Goal: Task Accomplishment & Management: Use online tool/utility

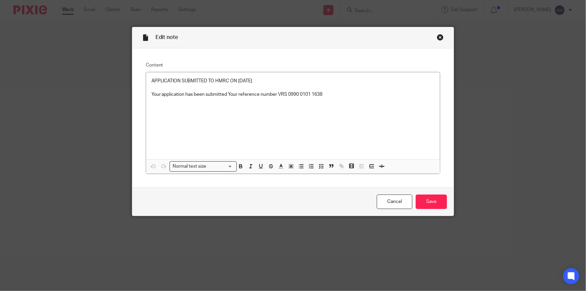
click at [437, 37] on div "Close this dialog window" at bounding box center [440, 37] width 7 height 7
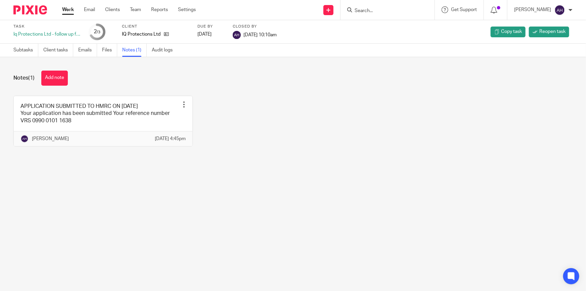
click at [382, 9] on input "Search" at bounding box center [384, 11] width 60 height 6
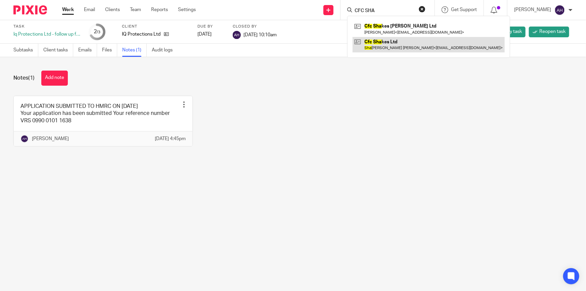
type input "CFC SHA"
click at [408, 38] on link at bounding box center [429, 44] width 152 height 15
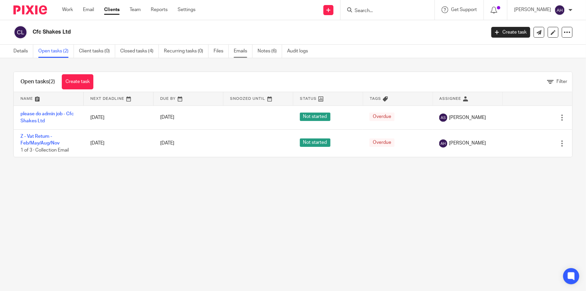
click at [238, 52] on link "Emails" at bounding box center [243, 51] width 19 height 13
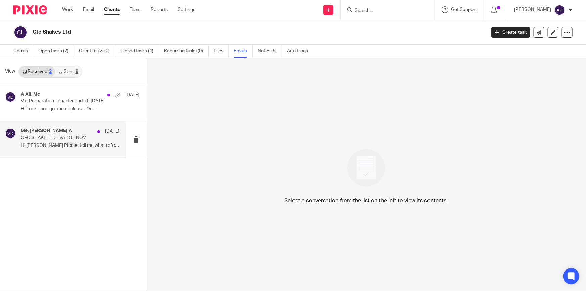
click at [57, 139] on p "CFC SHAKE LTD - VAT QE NOV" at bounding box center [60, 138] width 79 height 6
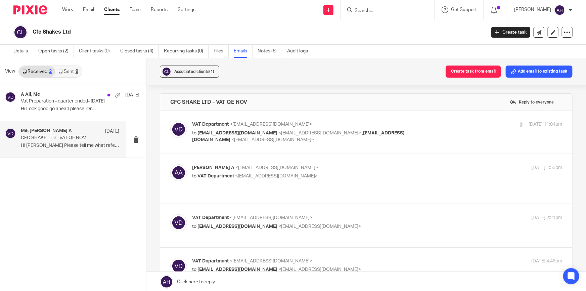
click at [450, 140] on div "VAT Department <ali.h@samandcoaccountants.co.uk> to amanjali03@gmail.com <amanj…" at bounding box center [366, 132] width 392 height 23
click at [466, 124] on div "24 Apr 2025 11:04am" at bounding box center [500, 124] width 123 height 7
checkbox input "true"
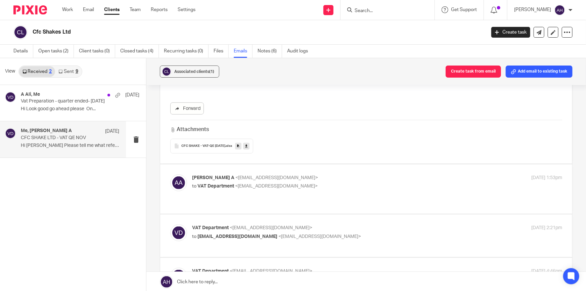
scroll to position [366, 0]
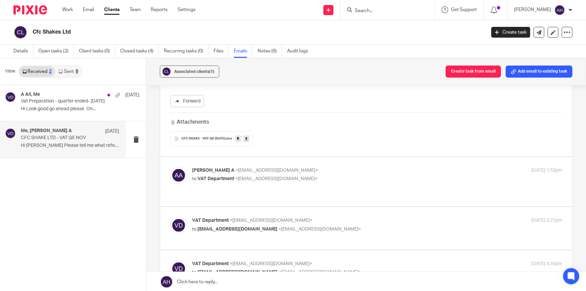
click at [406, 137] on div "CFC SHAKE - VAT-QE NOV 2024 .xlsx" at bounding box center [366, 138] width 392 height 15
click at [392, 177] on p "to VAT Department <ali.h@samandcoaccountants.co.uk>" at bounding box center [315, 178] width 247 height 7
checkbox input "true"
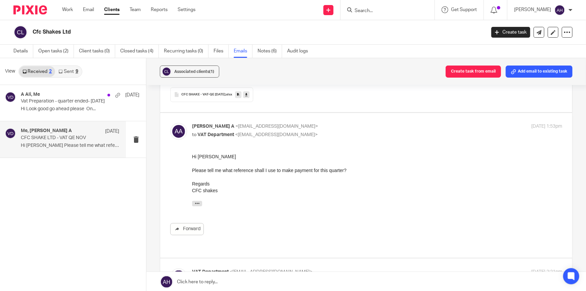
scroll to position [458, 0]
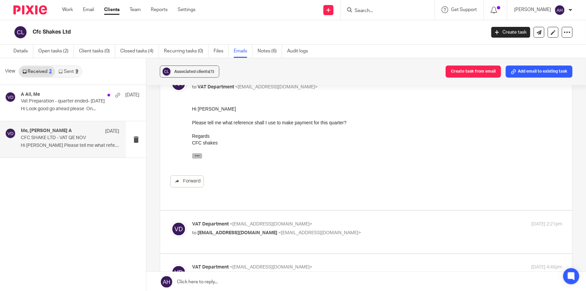
drag, startPoint x: 197, startPoint y: 152, endPoint x: 200, endPoint y: 156, distance: 4.5
click at [197, 153] on div "On Thu, 24 Apr 2025 at 11:04, VAT Department < Ali.H@samandcoaccountants.co.uk …" at bounding box center [377, 153] width 370 height 15
click at [200, 156] on button "button" at bounding box center [197, 155] width 10 height 5
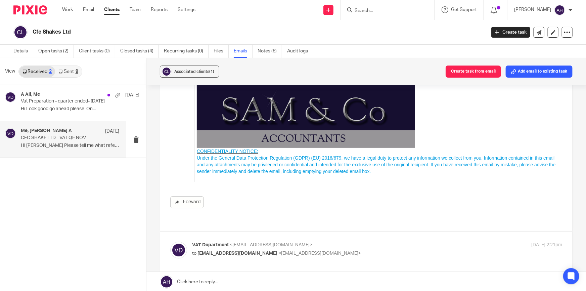
scroll to position [794, 0]
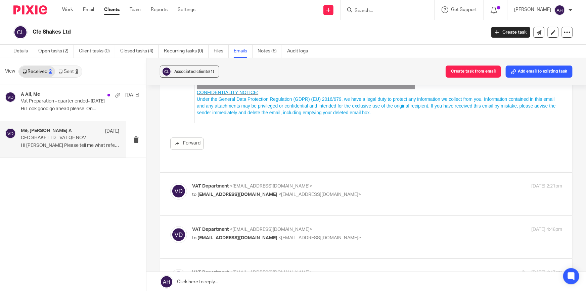
drag, startPoint x: 443, startPoint y: 187, endPoint x: 385, endPoint y: 187, distance: 58.4
click at [443, 187] on div "VAT Department <ali.h@samandcoaccountants.co.uk> to amanjali03@gmail.com <amanj…" at bounding box center [377, 191] width 370 height 17
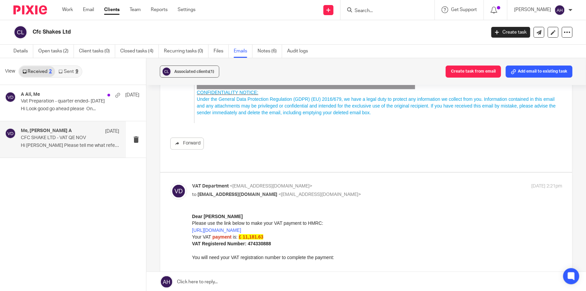
scroll to position [0, 0]
click at [315, 191] on p "to amanjali03@gmail.com <amanjali03@gmail.com>" at bounding box center [315, 194] width 247 height 7
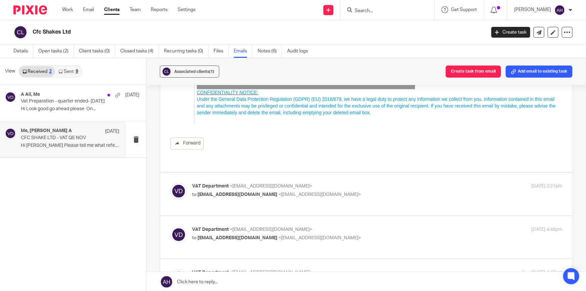
click at [321, 191] on div "VAT Department <ali.h@samandcoaccountants.co.uk> to amanjali03@gmail.com <amanj…" at bounding box center [377, 191] width 370 height 17
checkbox input "true"
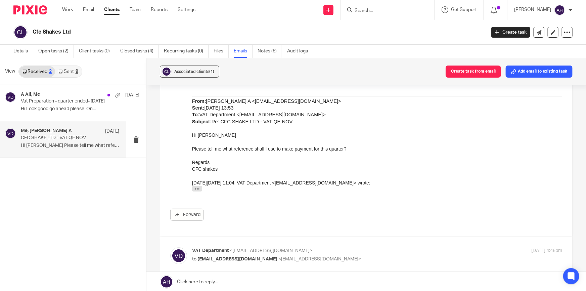
scroll to position [1008, 0]
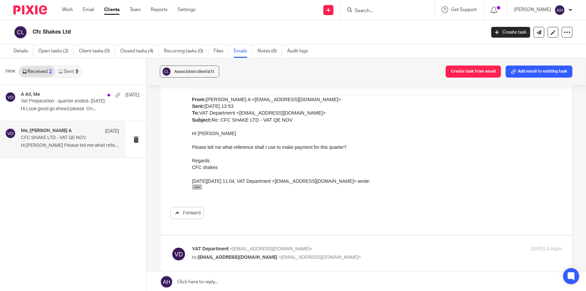
click at [198, 190] on button "button" at bounding box center [197, 186] width 10 height 5
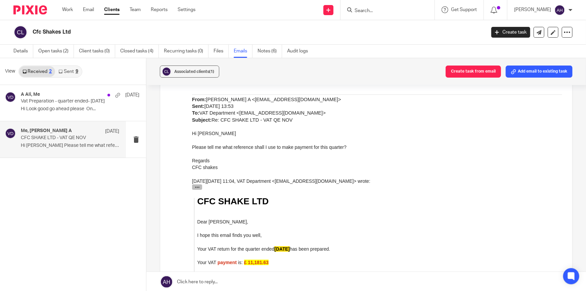
click at [199, 188] on icon "button" at bounding box center [197, 187] width 5 height 5
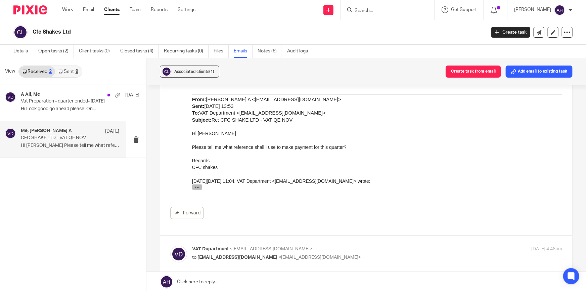
click at [198, 186] on icon "button" at bounding box center [197, 187] width 5 height 5
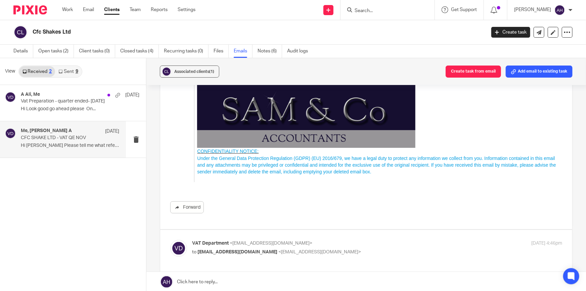
scroll to position [1374, 0]
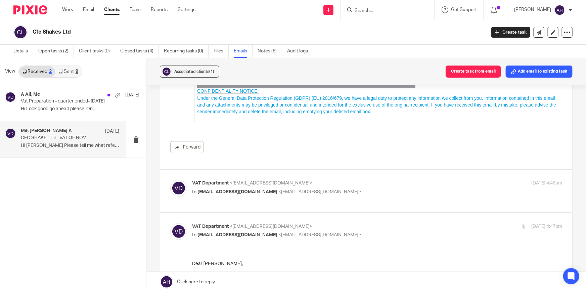
click at [387, 199] on div "VAT Department <ali.h@samandcoaccountants.co.uk> to amanjali03@gmail.com <amanj…" at bounding box center [366, 191] width 392 height 23
click at [308, 201] on div "VAT Department <ali.h@samandcoaccountants.co.uk> to amanjali03@gmail.com <amanj…" at bounding box center [366, 191] width 392 height 23
click at [319, 212] on label at bounding box center [366, 191] width 412 height 43
click at [170, 180] on input "checkbox" at bounding box center [170, 179] width 0 height 0
checkbox input "true"
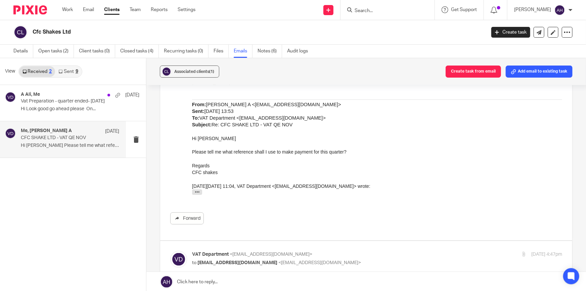
scroll to position [1710, 0]
click at [197, 194] on icon "button" at bounding box center [197, 191] width 5 height 5
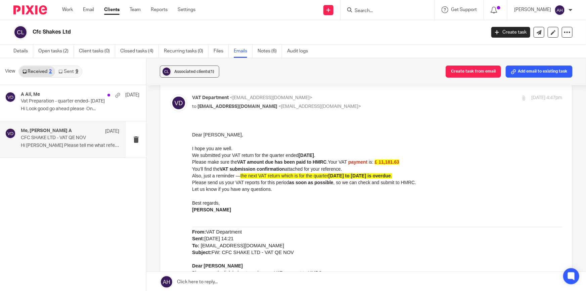
scroll to position [2168, 0]
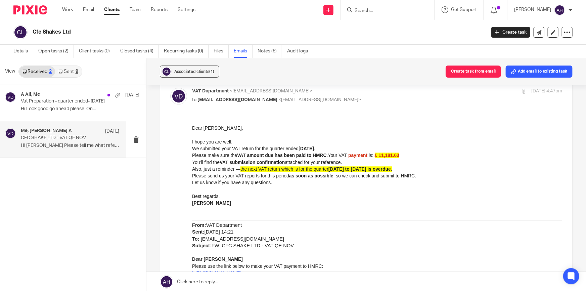
click at [310, 204] on p "Best regards, Ali" at bounding box center [377, 200] width 370 height 14
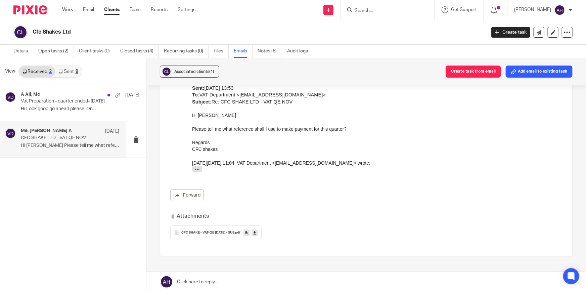
scroll to position [2442, 0]
click at [195, 171] on icon "button" at bounding box center [197, 168] width 5 height 5
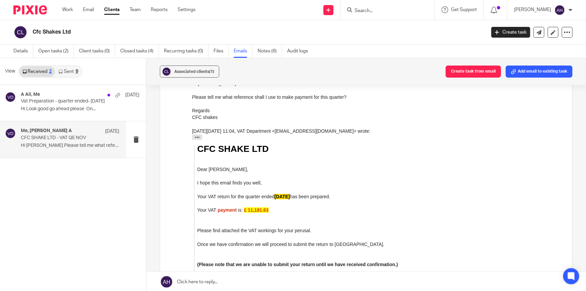
scroll to position [2504, 0]
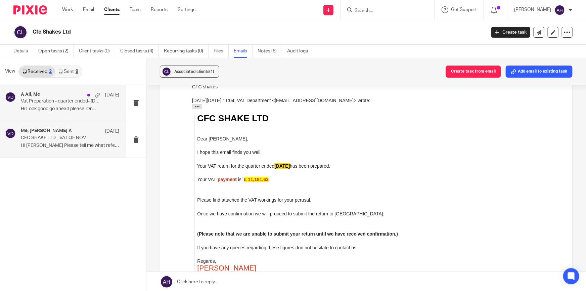
click at [52, 107] on p "Hi Look good go ahead please On..." at bounding box center [70, 109] width 98 height 6
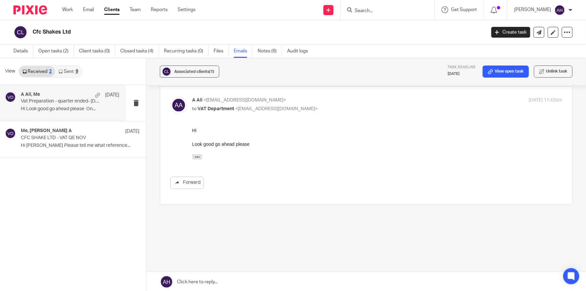
scroll to position [0, 0]
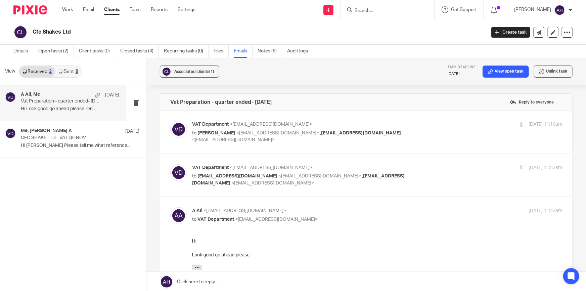
click at [399, 144] on label at bounding box center [366, 132] width 412 height 43
click at [170, 121] on input "checkbox" at bounding box center [170, 121] width 0 height 0
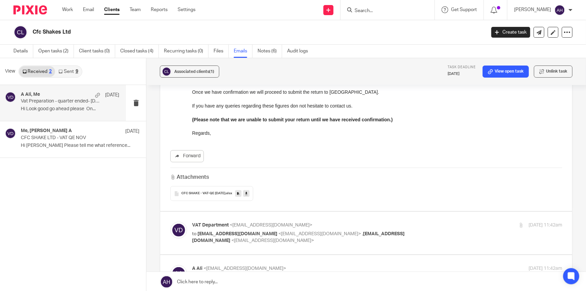
scroll to position [152, 0]
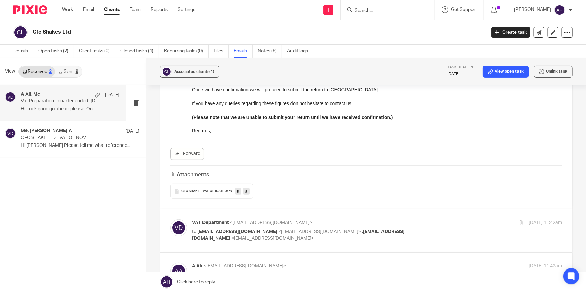
click at [342, 201] on label at bounding box center [366, 83] width 412 height 250
checkbox input "false"
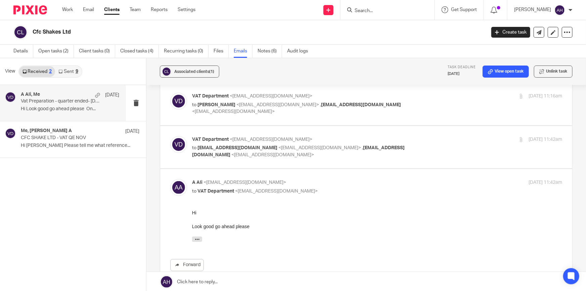
scroll to position [18, 0]
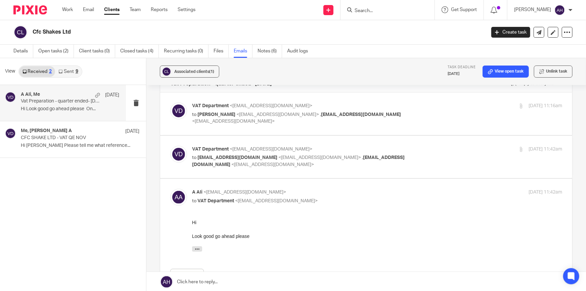
click at [383, 165] on p "to boltonbury40@gmail.com <boltonbury40@gmail.com> , aryodesserts@gmail.com <ar…" at bounding box center [315, 161] width 247 height 14
checkbox input "true"
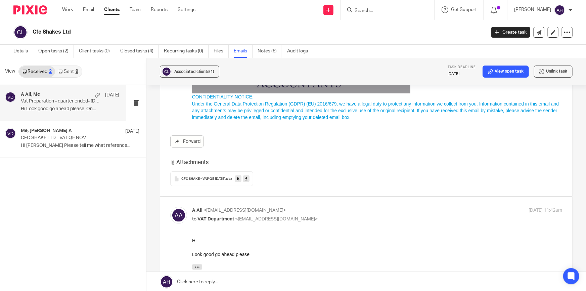
scroll to position [385, 0]
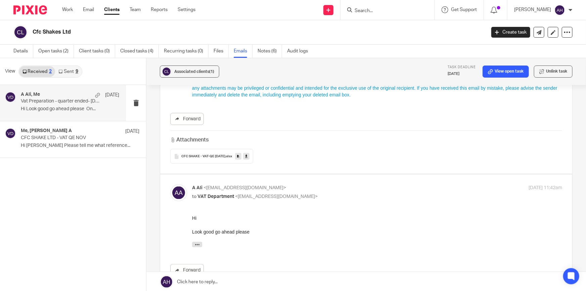
click at [285, 162] on div "CFC SHAKE - VAT-QE FEB 2025 .xlsx" at bounding box center [366, 156] width 392 height 15
click at [264, 161] on div "CFC SHAKE - VAT-QE FEB 2025 .xlsx" at bounding box center [366, 156] width 392 height 15
click at [277, 162] on div "CFC SHAKE - VAT-QE FEB 2025 .xlsx" at bounding box center [366, 156] width 392 height 15
click at [286, 145] on div "Attachments CFC SHAKE - VAT-QE FEB 2025 .xlsx" at bounding box center [366, 146] width 392 height 33
click at [212, 151] on div "CFC SHAKE - VAT-QE FEB 2025 .xlsx" at bounding box center [211, 156] width 83 height 15
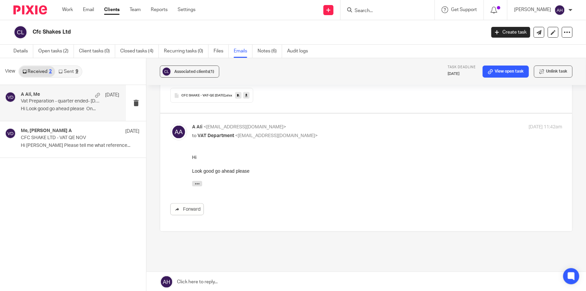
scroll to position [446, 0]
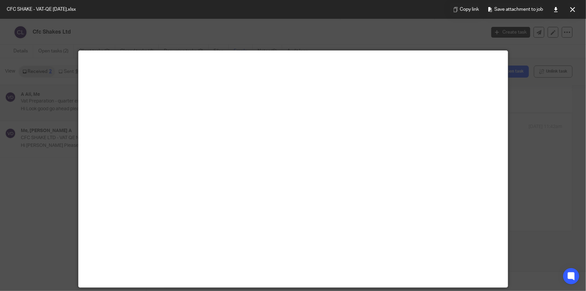
click at [573, 9] on icon at bounding box center [572, 9] width 5 height 5
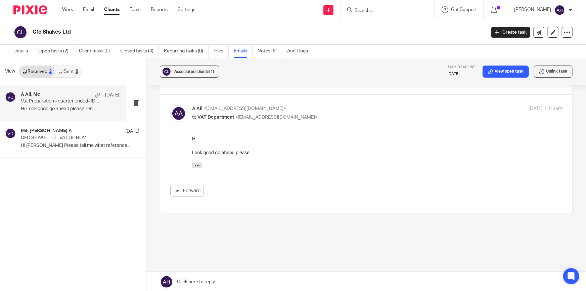
scroll to position [472, 0]
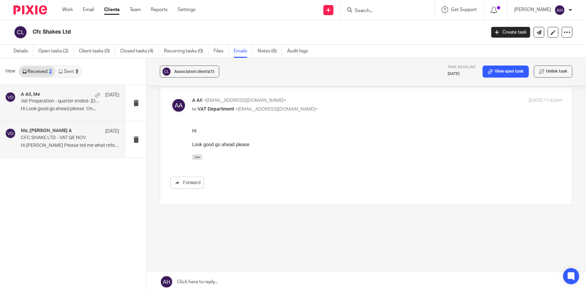
click at [72, 144] on p "Hi Mr Hatami Please tell me what reference..." at bounding box center [70, 146] width 98 height 6
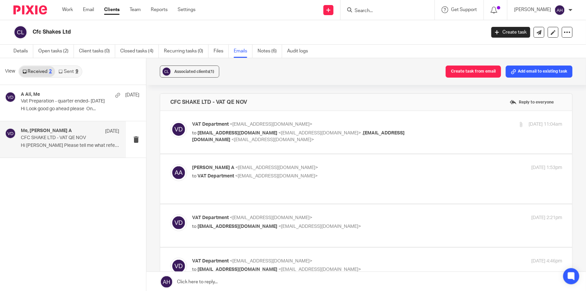
scroll to position [0, 0]
click at [71, 71] on link "Sent 9" at bounding box center [68, 71] width 26 height 11
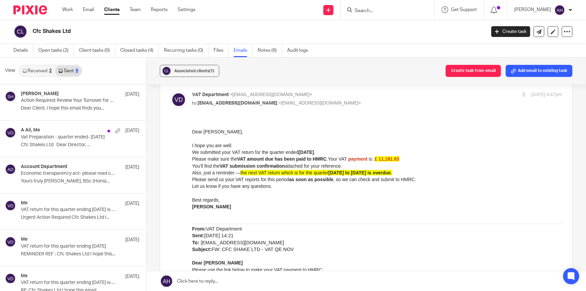
scroll to position [244, 0]
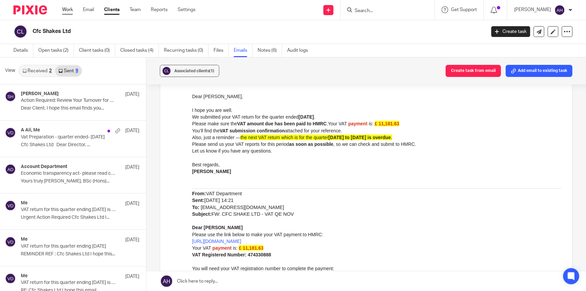
click at [65, 10] on link "Work" at bounding box center [67, 9] width 11 height 7
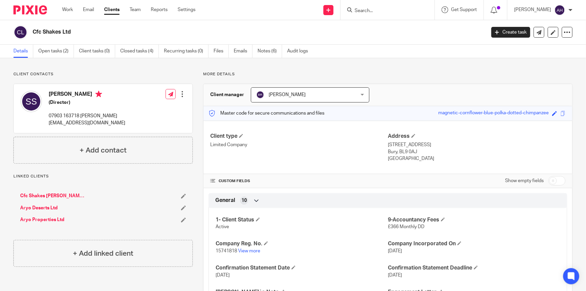
click at [400, 12] on input "Search" at bounding box center [384, 11] width 60 height 6
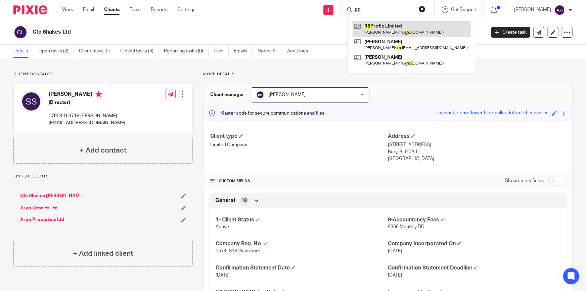
type input "RB"
click at [400, 29] on link at bounding box center [412, 28] width 118 height 15
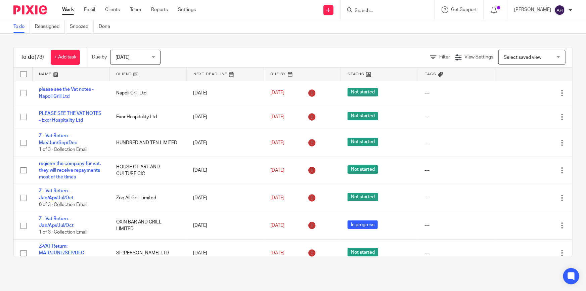
click at [382, 10] on input "Search" at bounding box center [384, 11] width 60 height 6
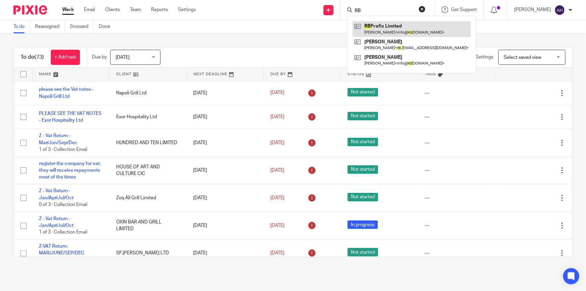
type input "RB"
click at [393, 25] on link at bounding box center [412, 28] width 118 height 15
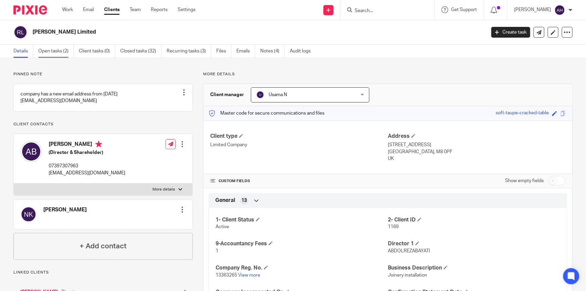
click at [53, 55] on link "Open tasks (2)" at bounding box center [56, 51] width 36 height 13
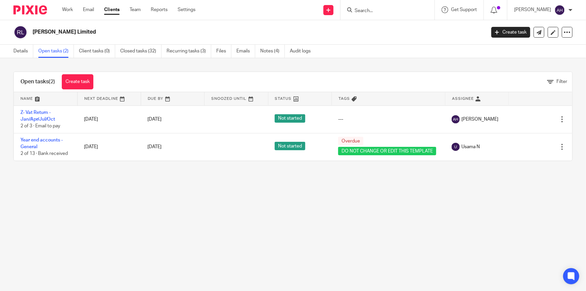
click at [411, 9] on input "Search" at bounding box center [384, 11] width 60 height 6
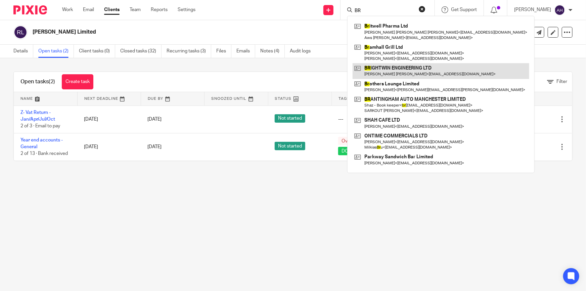
type input "BR"
click at [423, 71] on link at bounding box center [441, 70] width 177 height 15
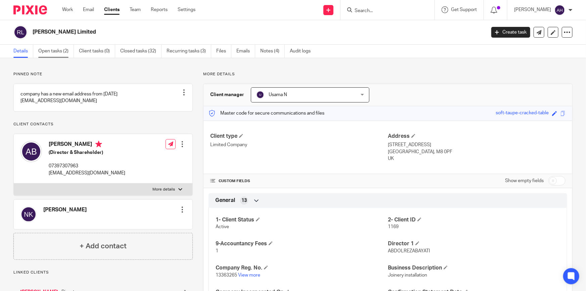
click at [60, 51] on link "Open tasks (2)" at bounding box center [56, 51] width 36 height 13
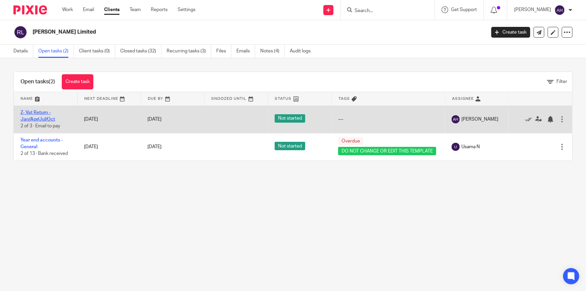
click at [39, 110] on link "Z- Vat Return - Jan/Apr/Jul/Oct" at bounding box center [37, 115] width 35 height 11
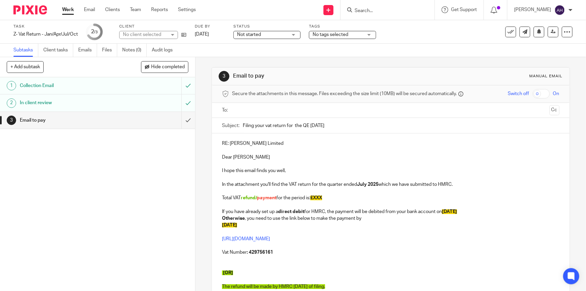
click at [362, 215] on p "If you have already set up a direct debit for HMRC, the payment will be debited…" at bounding box center [390, 211] width 337 height 7
click at [257, 203] on p at bounding box center [390, 205] width 337 height 7
click at [296, 198] on p "Total VAT refund/ payment for the period is: £XXX" at bounding box center [390, 195] width 337 height 14
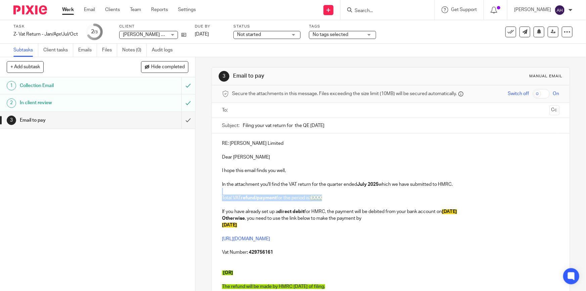
click at [302, 198] on p "Total VAT refund/ payment for the period is: £XXX" at bounding box center [390, 195] width 337 height 14
click at [302, 199] on p "Total VAT refund/ payment for the period is: £XXX" at bounding box center [390, 195] width 337 height 14
click at [339, 202] on p at bounding box center [390, 205] width 337 height 7
drag, startPoint x: 335, startPoint y: 198, endPoint x: 218, endPoint y: 195, distance: 116.2
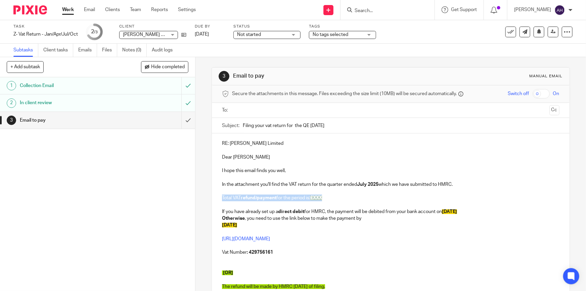
click at [218, 195] on div "RE: RB Profix Limited Dear Abdol Reza I hope this email finds you well, In the …" at bounding box center [390, 244] width 357 height 223
drag, startPoint x: 324, startPoint y: 198, endPoint x: 298, endPoint y: 199, distance: 26.6
click at [298, 199] on p "Total VAT payment for the period is: £ 2,491.96" at bounding box center [390, 195] width 337 height 14
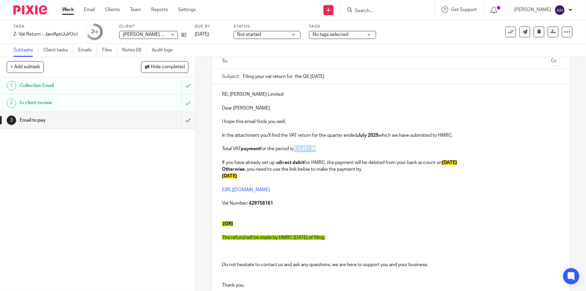
scroll to position [125, 0]
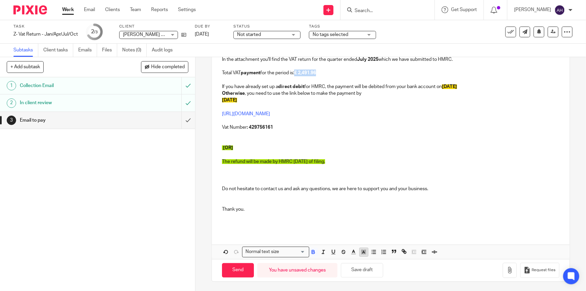
click at [362, 254] on icon "button" at bounding box center [364, 252] width 6 height 6
click at [367, 259] on li "color:#FCDC00" at bounding box center [369, 260] width 5 height 5
drag, startPoint x: 259, startPoint y: 74, endPoint x: 241, endPoint y: 73, distance: 18.1
click at [241, 73] on strong "payment" at bounding box center [250, 73] width 19 height 5
click at [363, 253] on polyline "button" at bounding box center [364, 252] width 2 height 3
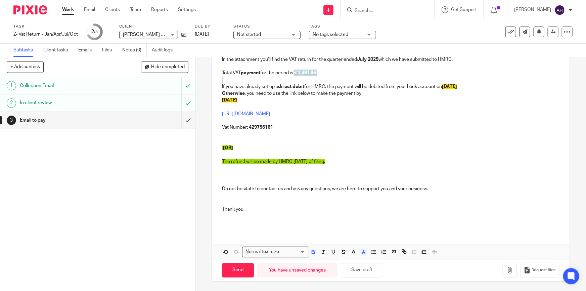
drag, startPoint x: 326, startPoint y: 76, endPoint x: 296, endPoint y: 74, distance: 30.7
click at [296, 74] on div "RE: RB Profix Limited Dear Abdol Reza I hope this email finds you well, In the …" at bounding box center [390, 119] width 357 height 223
click at [353, 255] on button "button" at bounding box center [354, 252] width 8 height 8
click at [353, 259] on li "color:#F44E3B" at bounding box center [355, 260] width 5 height 5
click at [393, 150] on p "[OR]" at bounding box center [390, 147] width 337 height 7
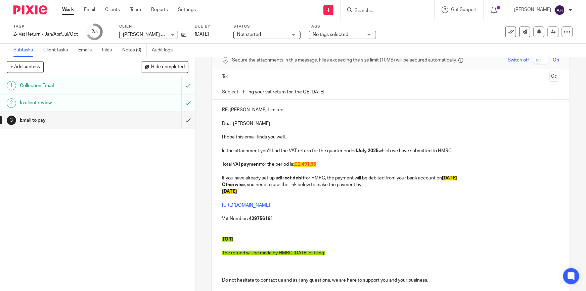
scroll to position [64, 0]
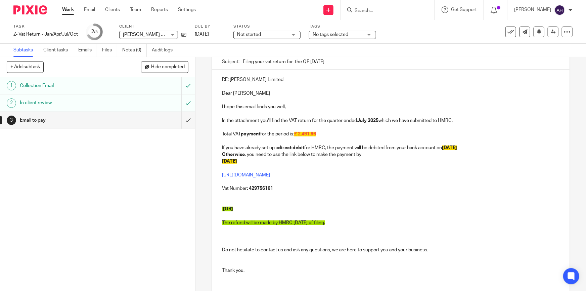
drag, startPoint x: 355, startPoint y: 224, endPoint x: 188, endPoint y: 196, distance: 169.3
click at [188, 196] on div "+ Add subtask Hide completed Cancel + Add 1 Collection Email 2 In client review…" at bounding box center [293, 174] width 586 height 234
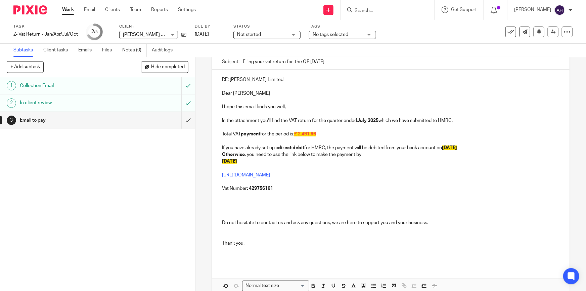
drag, startPoint x: 233, startPoint y: 253, endPoint x: 232, endPoint y: 278, distance: 25.5
click at [232, 278] on div "RE: RB Profix Limited Dear Abdol Reza I hope this email finds you well, In the …" at bounding box center [390, 181] width 357 height 223
click at [225, 203] on p at bounding box center [390, 209] width 337 height 20
click at [225, 211] on p at bounding box center [390, 209] width 337 height 20
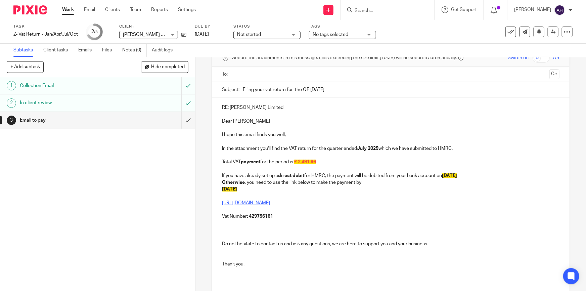
scroll to position [0, 0]
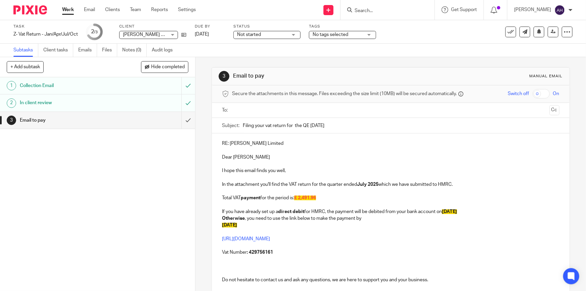
click at [266, 111] on input "text" at bounding box center [390, 110] width 312 height 8
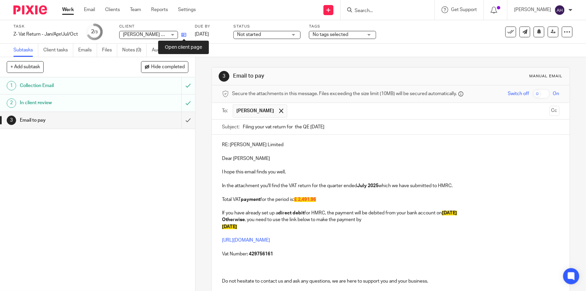
click at [184, 37] on icon at bounding box center [183, 34] width 5 height 5
click at [322, 112] on input "text" at bounding box center [419, 110] width 256 height 13
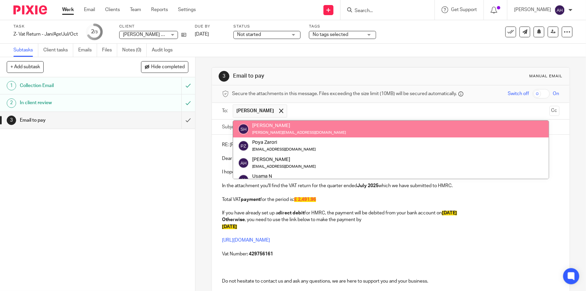
paste input "rb.profix@yahoo.com"
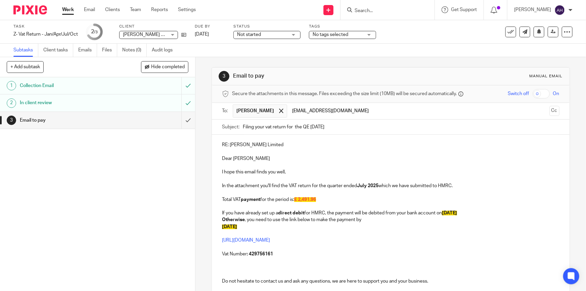
type input "rb.profix@yahoo.com"
click at [433, 183] on p "In the attachment you'll find the VAT return for the quarter ended July 2025 wh…" at bounding box center [390, 185] width 337 height 7
click at [277, 146] on p "RE: RB Profix Limited" at bounding box center [390, 144] width 337 height 7
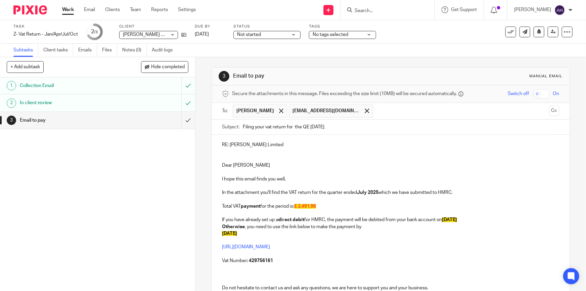
click at [397, 174] on p at bounding box center [390, 172] width 337 height 7
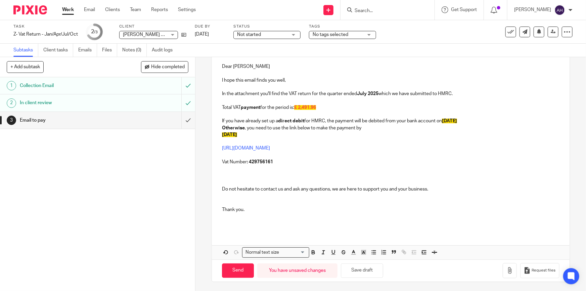
scroll to position [99, 0]
click at [506, 270] on icon "button" at bounding box center [509, 270] width 7 height 7
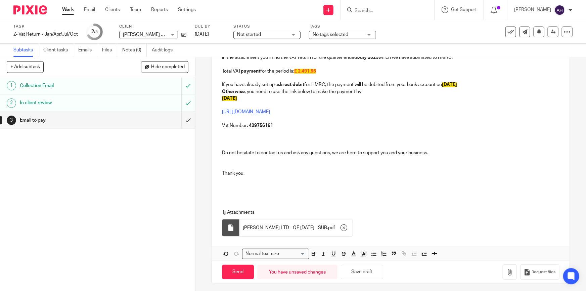
scroll to position [137, 0]
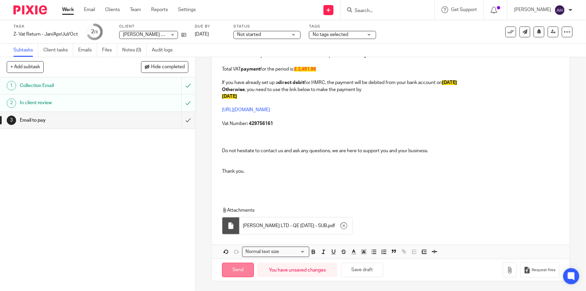
click at [244, 269] on input "Send" at bounding box center [238, 270] width 32 height 14
type input "Sent"
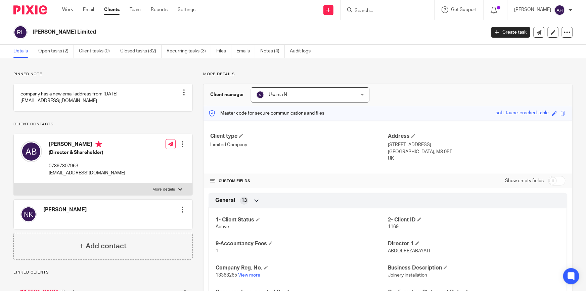
click at [165, 192] on p "More details" at bounding box center [163, 189] width 23 height 5
click at [14, 183] on input "More details" at bounding box center [13, 183] width 0 height 0
checkbox input "true"
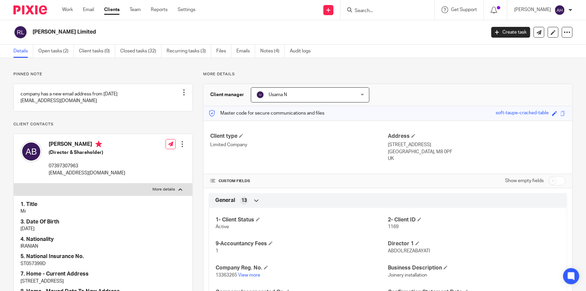
scroll to position [152, 0]
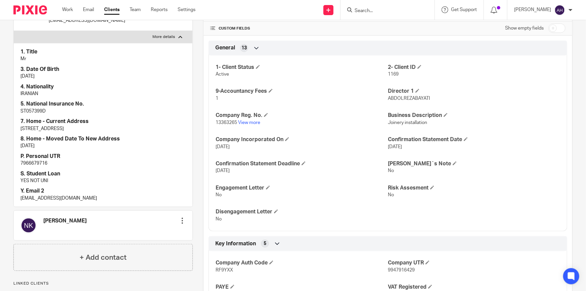
click at [57, 202] on p "rb.profix@yahoo.com" at bounding box center [102, 198] width 165 height 7
copy div "rb.profix@yahoo.com"
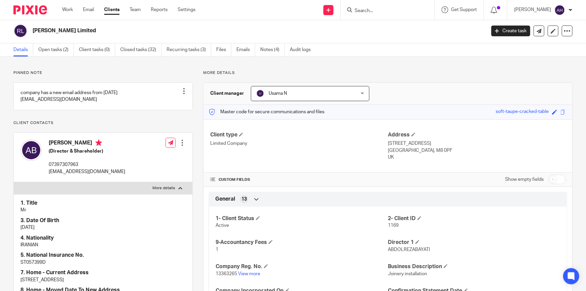
scroll to position [0, 0]
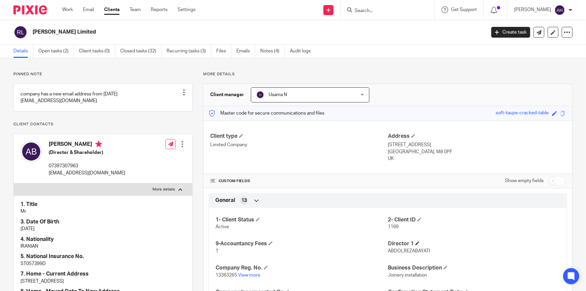
click at [472, 243] on h4 "Director 1" at bounding box center [474, 243] width 172 height 7
click at [394, 11] on input "Search" at bounding box center [384, 11] width 60 height 6
paste input "Total VAT payment for the period is: £5,361.16"
type input "Total VAT payment for the period is: £5,361.16"
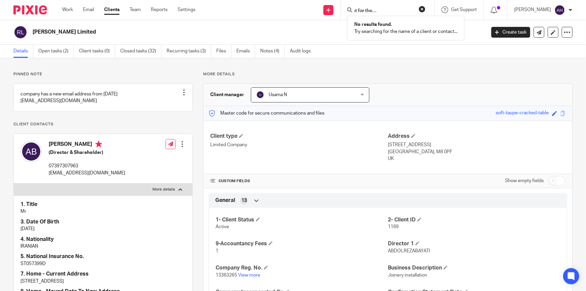
click at [409, 9] on input "Total VAT payment for the period is: £5,361.16" at bounding box center [384, 11] width 60 height 6
click at [395, 13] on form at bounding box center [390, 10] width 72 height 8
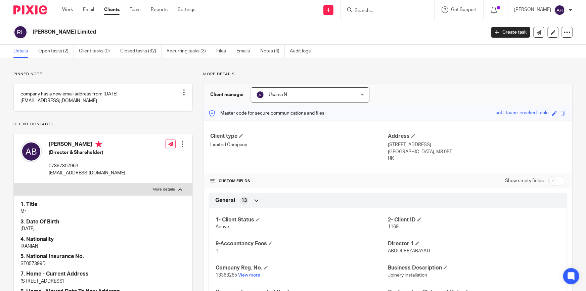
click at [382, 10] on input "Search" at bounding box center [384, 11] width 60 height 6
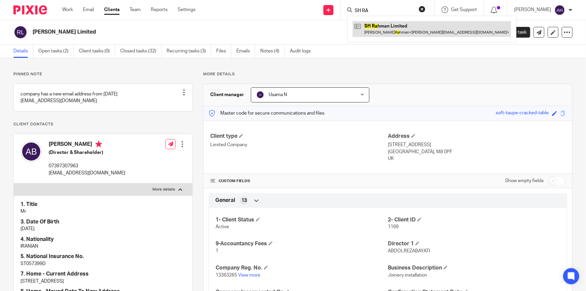
type input "SH RA"
click at [412, 31] on link at bounding box center [432, 28] width 159 height 15
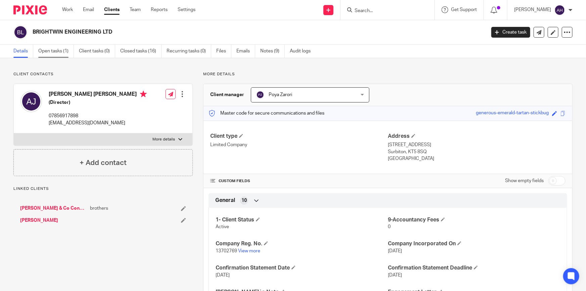
click at [56, 48] on link "Open tasks (1)" at bounding box center [56, 51] width 36 height 13
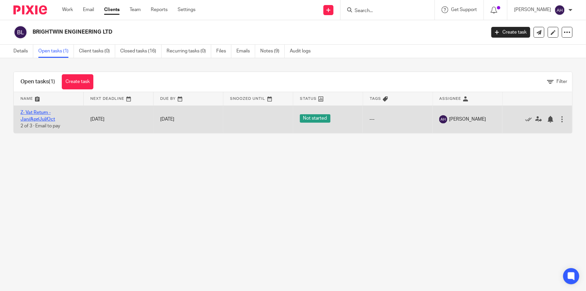
click at [44, 118] on link "Z- Vat Return - Jan/Apr/Jul/Oct" at bounding box center [37, 115] width 35 height 11
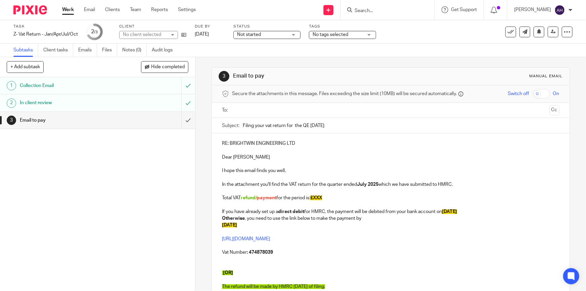
click at [238, 106] on input "text" at bounding box center [390, 110] width 312 height 8
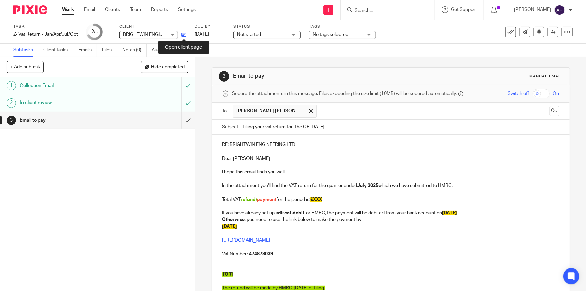
click at [183, 33] on icon at bounding box center [183, 34] width 5 height 5
click at [311, 260] on p at bounding box center [390, 264] width 337 height 14
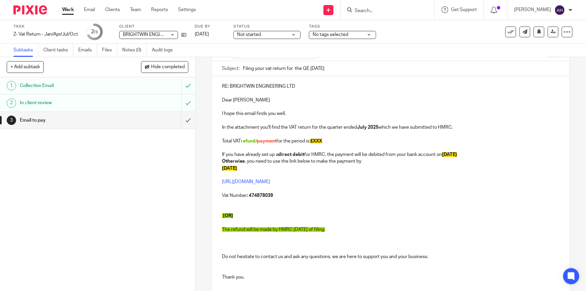
scroll to position [61, 0]
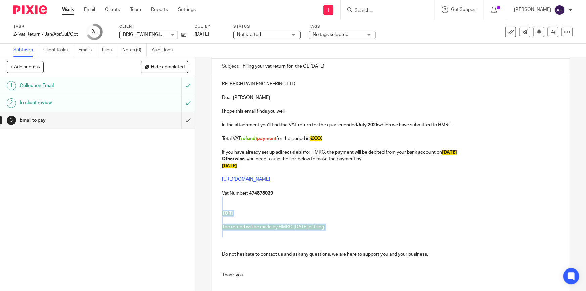
drag, startPoint x: 366, startPoint y: 233, endPoint x: 175, endPoint y: 196, distance: 194.9
click at [175, 196] on div "+ Add subtask Hide completed Cancel + Add 1 Collection Email 2 In client review…" at bounding box center [293, 174] width 586 height 234
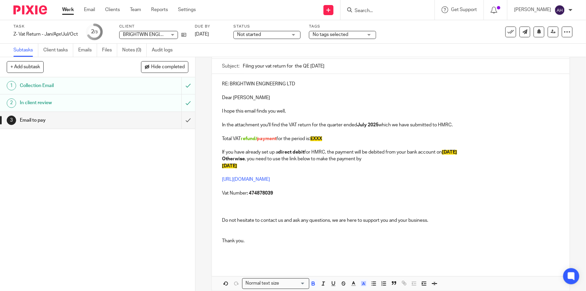
click at [259, 166] on p "[DATE]" at bounding box center [390, 166] width 337 height 7
click at [278, 135] on p "Total VAT refund/ payment for the period is: £XXX" at bounding box center [390, 135] width 337 height 14
click at [279, 137] on p "Total VAT refund/ payment for the period is: £XXX" at bounding box center [390, 135] width 337 height 14
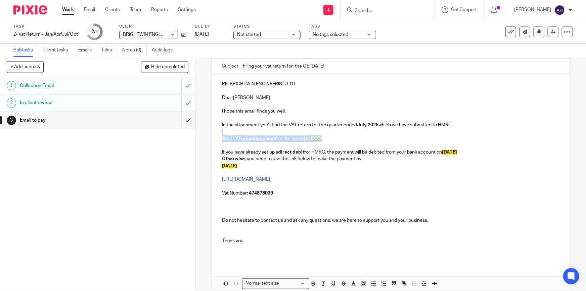
click at [279, 137] on p "Total VAT refund/ payment for the period is: £XXX" at bounding box center [390, 135] width 337 height 14
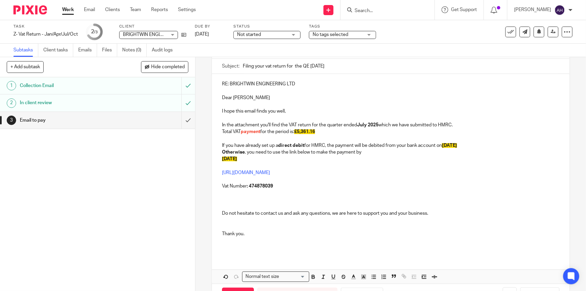
drag, startPoint x: 473, startPoint y: 122, endPoint x: 465, endPoint y: 127, distance: 9.5
click at [473, 123] on p "In the attachment you'll find the VAT return for the quarter ended July 2025 wh…" at bounding box center [390, 125] width 337 height 7
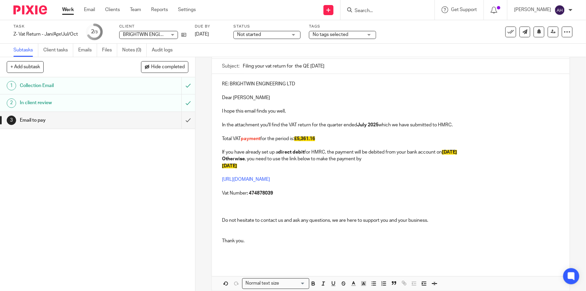
click at [422, 172] on p at bounding box center [390, 172] width 337 height 7
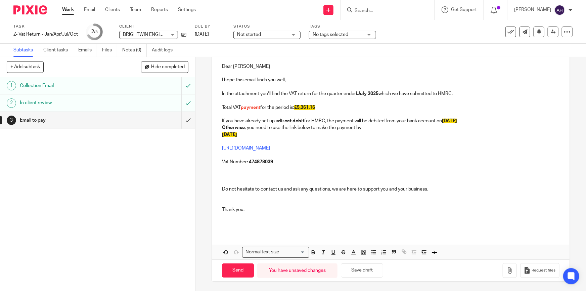
scroll to position [92, 0]
click at [506, 271] on icon "button" at bounding box center [509, 270] width 7 height 7
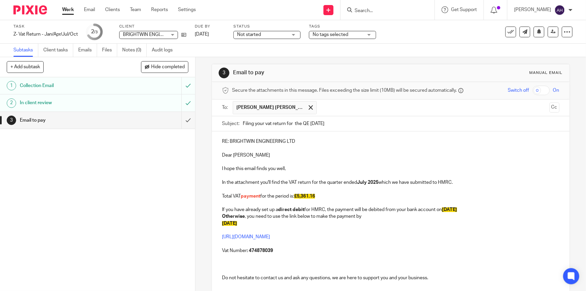
scroll to position [0, 0]
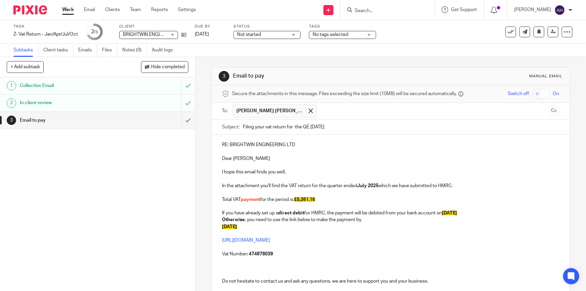
click at [309, 143] on p "RE: BRIGHTWIN ENGINEERING LTD" at bounding box center [390, 144] width 337 height 7
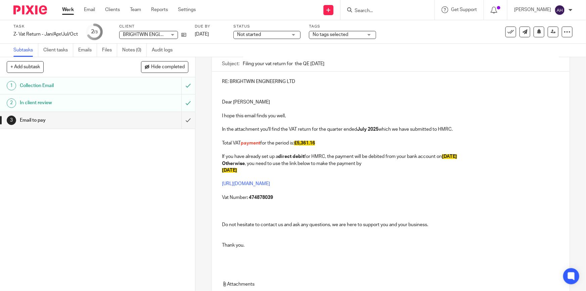
scroll to position [137, 0]
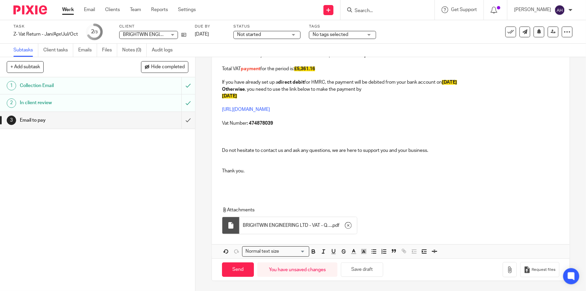
drag, startPoint x: 239, startPoint y: 271, endPoint x: 319, endPoint y: 170, distance: 128.6
click at [319, 170] on form "Secure the attachments in this message. Files exceeding the size limit (10MB) w…" at bounding box center [390, 114] width 357 height 333
click at [232, 267] on input "Send" at bounding box center [238, 269] width 32 height 14
type input "Sent"
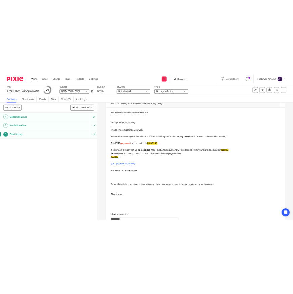
scroll to position [0, 0]
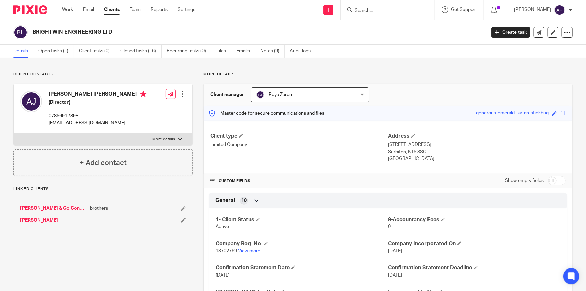
drag, startPoint x: 0, startPoint y: 0, endPoint x: 168, endPoint y: 140, distance: 218.5
click at [168, 140] on p "More details" at bounding box center [163, 139] width 23 height 5
click at [14, 133] on input "More details" at bounding box center [13, 133] width 0 height 0
checkbox input "true"
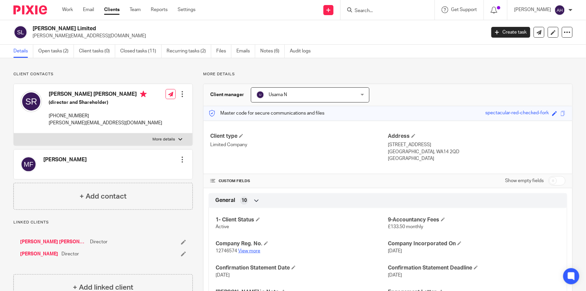
click at [252, 249] on link "View more" at bounding box center [249, 251] width 22 height 5
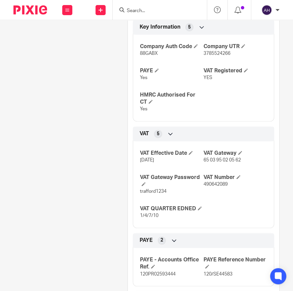
scroll to position [366, 0]
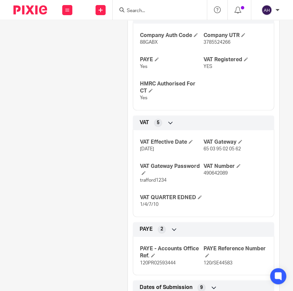
click at [217, 176] on div "VAT Number 490642089" at bounding box center [234, 173] width 63 height 21
click at [218, 171] on span "490642089" at bounding box center [215, 173] width 24 height 5
copy span "490642089"
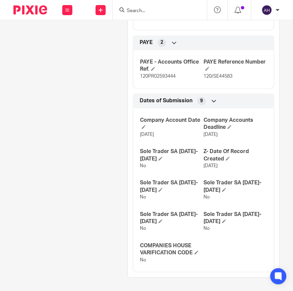
scroll to position [559, 0]
click at [174, 12] on input "Search" at bounding box center [156, 11] width 60 height 6
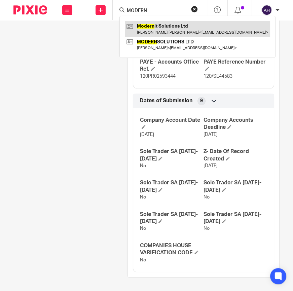
type input "MODERN"
click at [188, 27] on link at bounding box center [197, 28] width 145 height 15
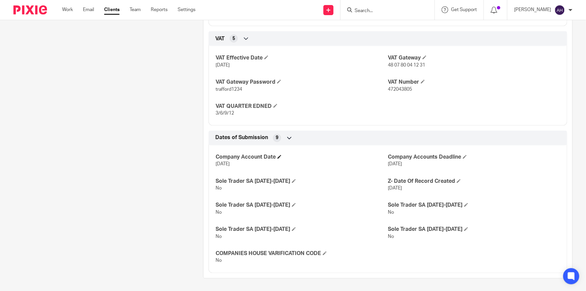
scroll to position [477, 0]
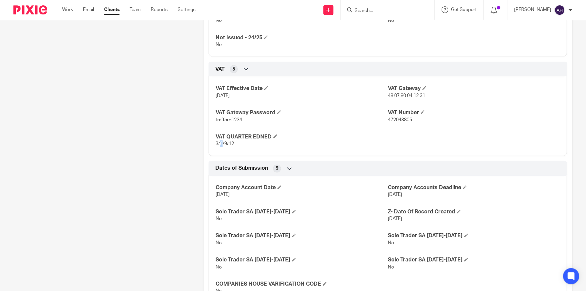
click at [220, 143] on span "3/6/9/12" at bounding box center [225, 143] width 18 height 5
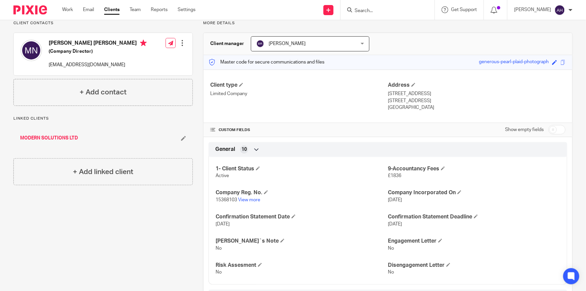
scroll to position [50, 0]
